Goal: Transaction & Acquisition: Obtain resource

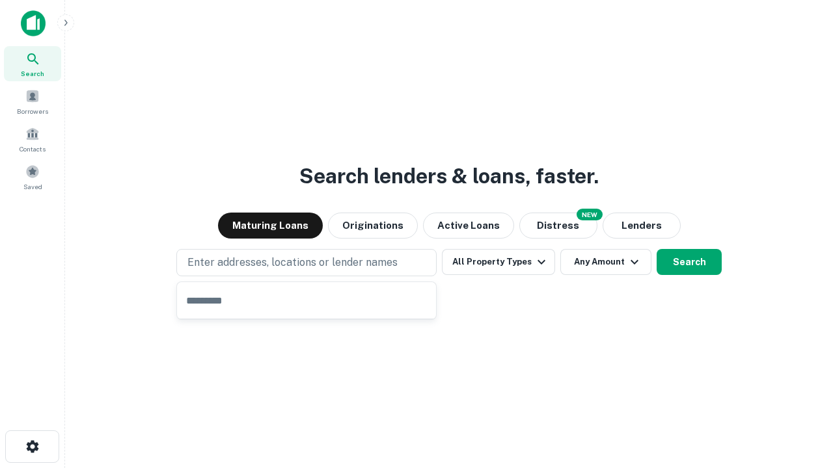
type input "**********"
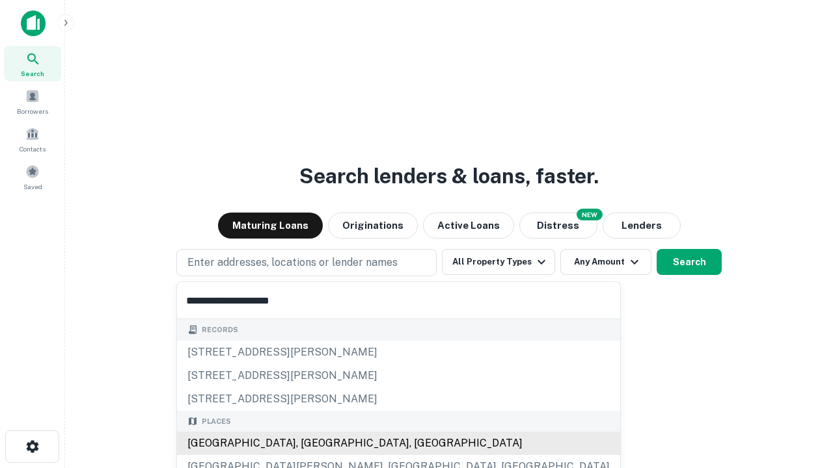
click at [311, 444] on div "[GEOGRAPHIC_DATA], [GEOGRAPHIC_DATA], [GEOGRAPHIC_DATA]" at bounding box center [398, 443] width 443 height 23
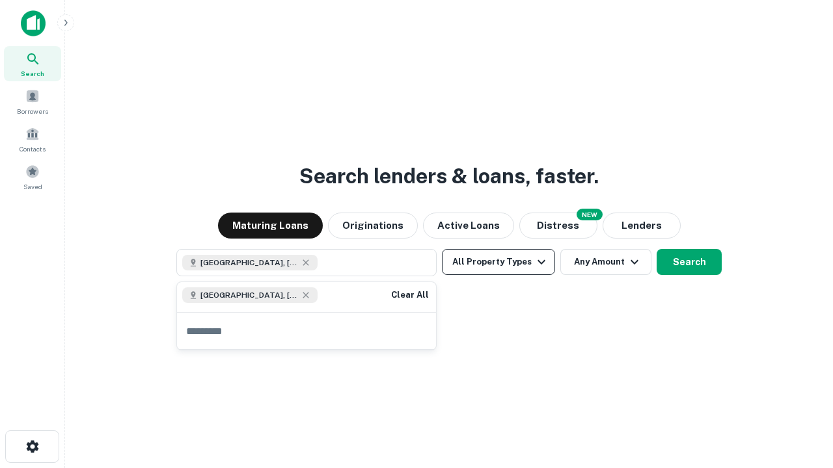
click at [498, 262] on button "All Property Types" at bounding box center [498, 262] width 113 height 26
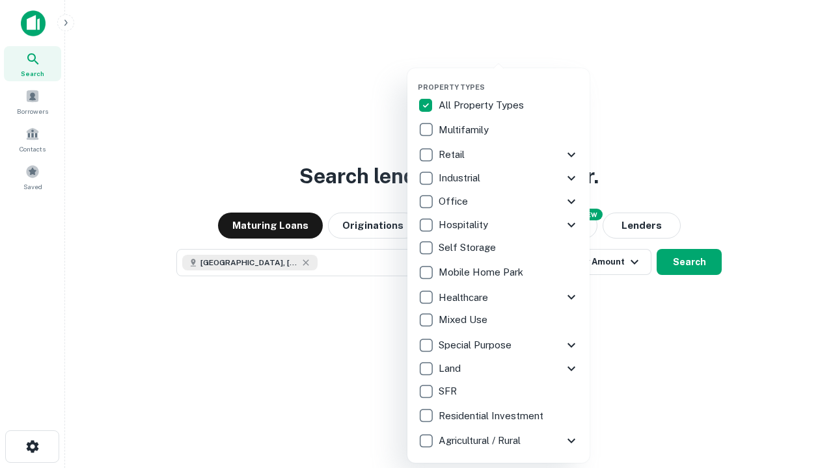
click at [509, 79] on button "button" at bounding box center [509, 79] width 182 height 1
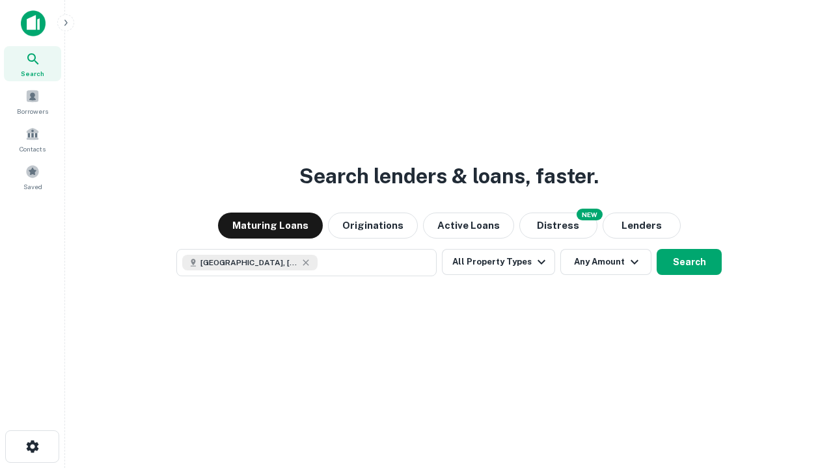
scroll to position [21, 0]
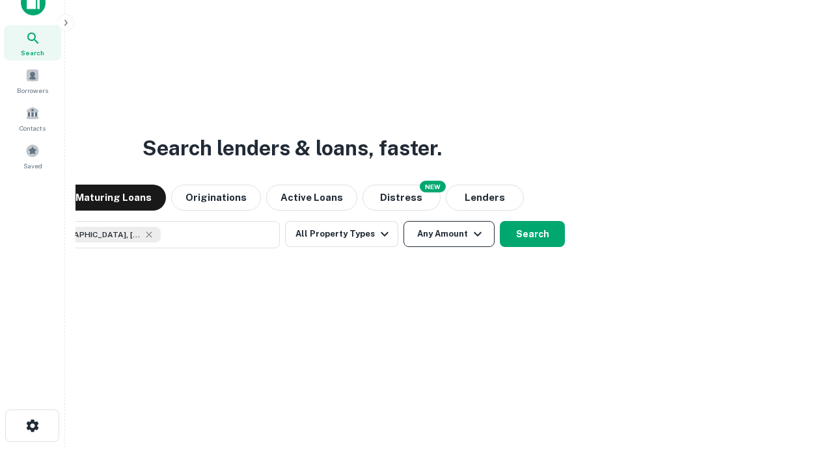
click at [403, 221] on button "Any Amount" at bounding box center [448, 234] width 91 height 26
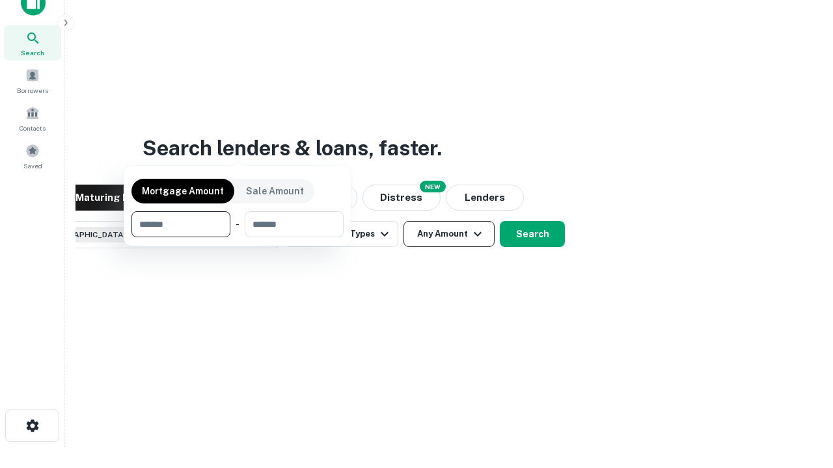
scroll to position [94, 368]
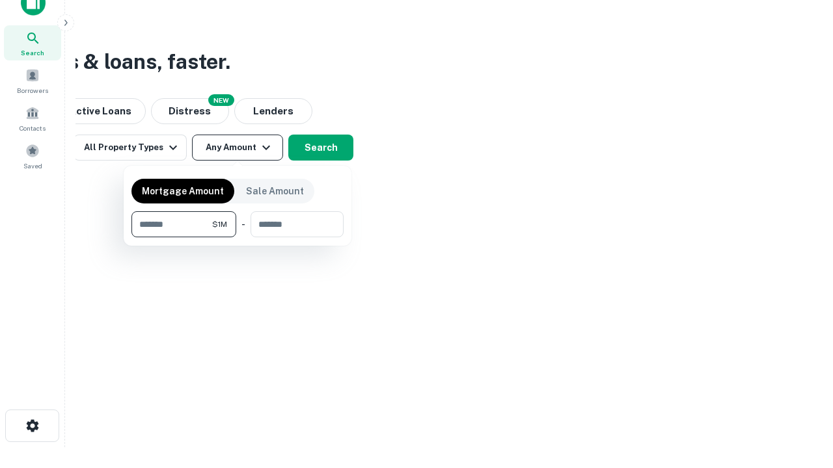
type input "*******"
click at [237, 237] on button "button" at bounding box center [237, 237] width 212 height 1
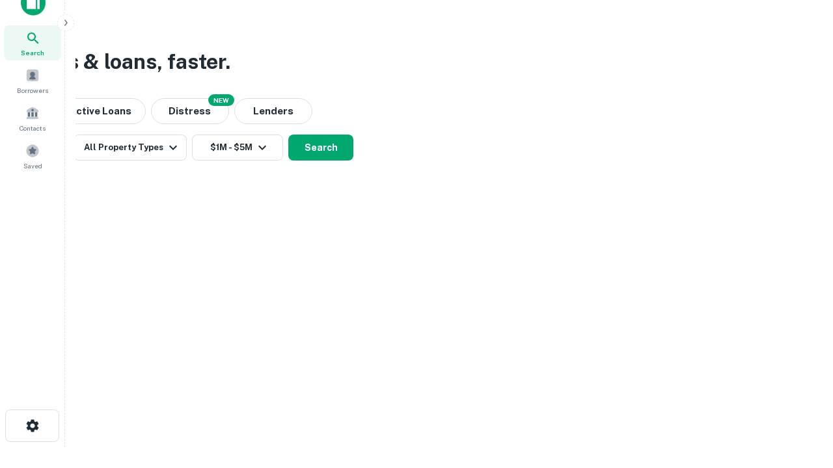
scroll to position [21, 0]
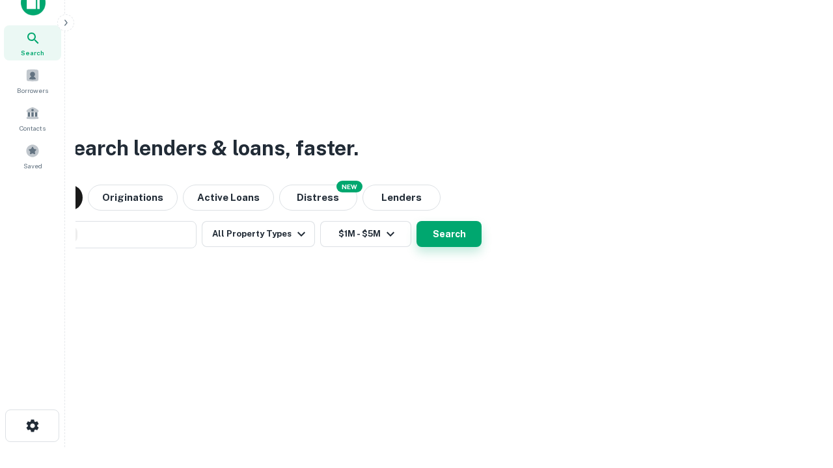
click at [416, 221] on button "Search" at bounding box center [448, 234] width 65 height 26
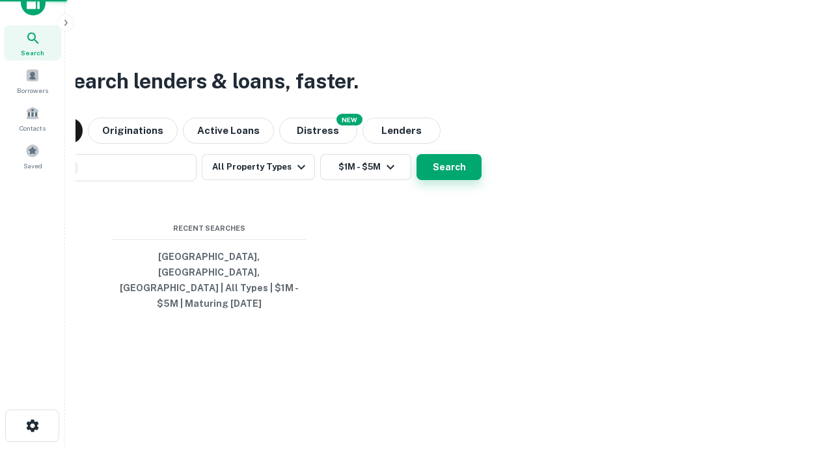
scroll to position [42, 368]
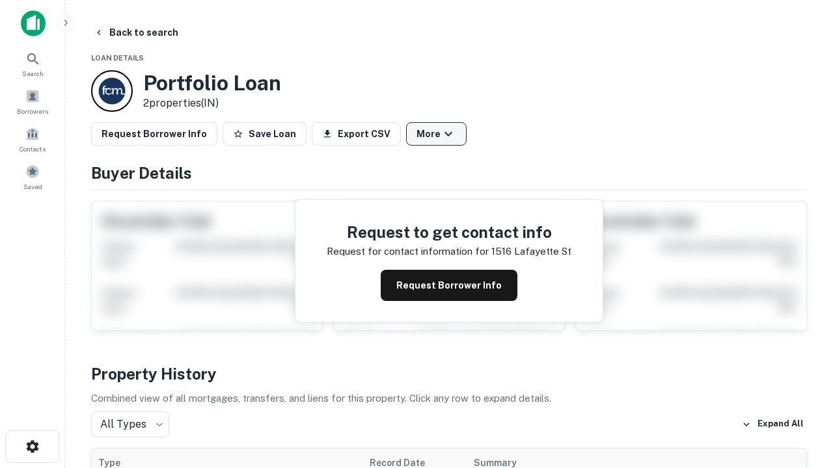
click at [436, 134] on button "More" at bounding box center [436, 133] width 60 height 23
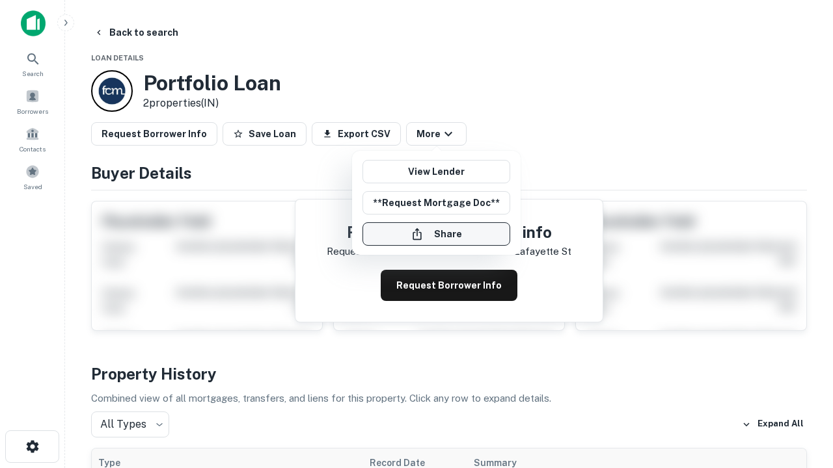
click at [436, 234] on button "Share" at bounding box center [436, 233] width 148 height 23
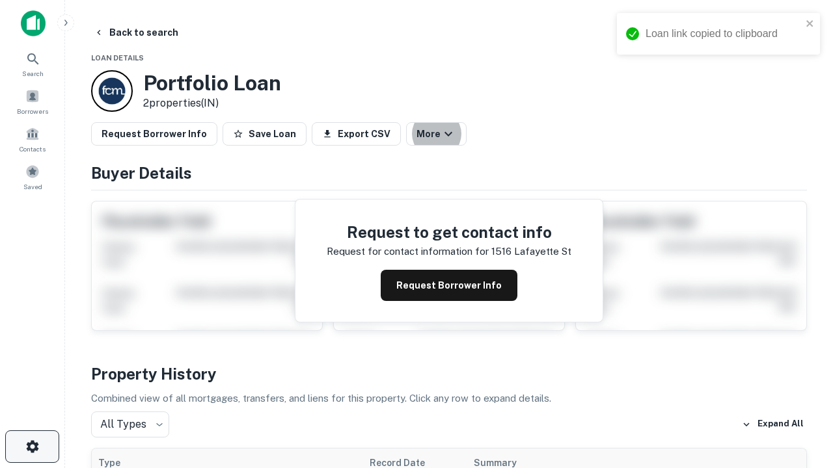
click at [32, 447] on icon "button" at bounding box center [33, 447] width 16 height 16
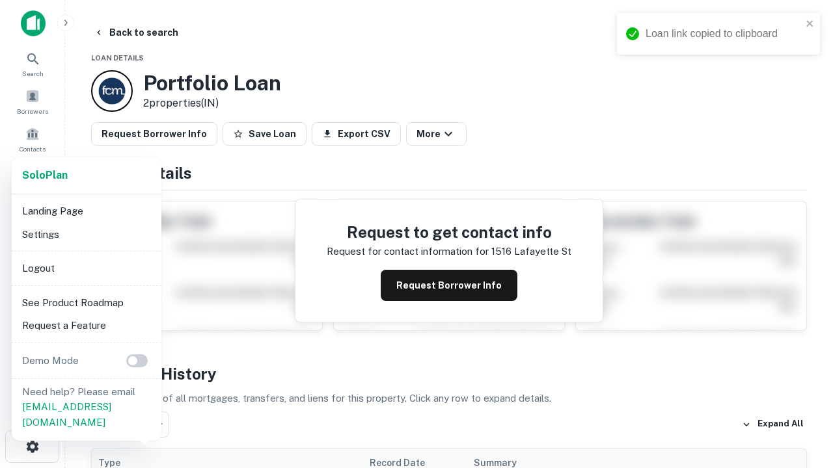
click at [86, 268] on li "Logout" at bounding box center [86, 268] width 139 height 23
